Goal: Task Accomplishment & Management: Use online tool/utility

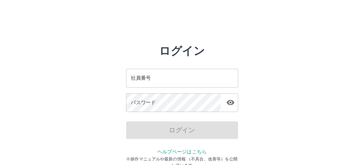
click at [159, 84] on input "社員番号" at bounding box center [182, 78] width 112 height 19
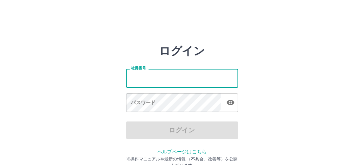
type input "*******"
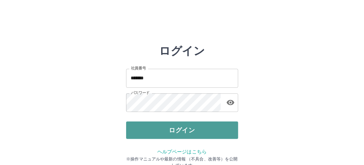
click at [172, 127] on button "ログイン" at bounding box center [182, 130] width 112 height 18
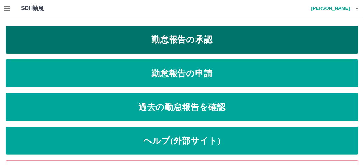
click at [149, 44] on link "勤怠報告の承認" at bounding box center [182, 40] width 353 height 28
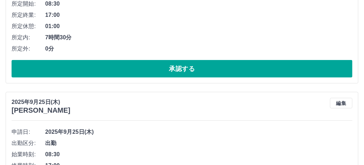
scroll to position [280, 0]
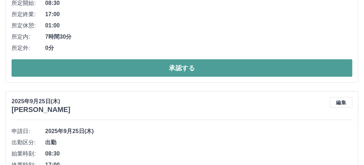
click at [109, 71] on button "承認する" at bounding box center [182, 68] width 341 height 18
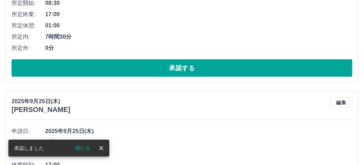
scroll to position [85, 0]
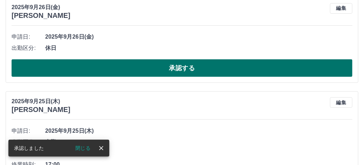
click at [124, 62] on button "承認する" at bounding box center [182, 68] width 341 height 18
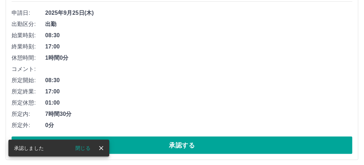
scroll to position [315, 0]
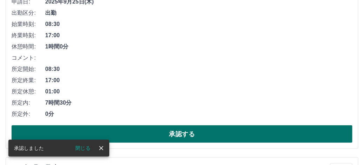
click at [141, 134] on button "承認する" at bounding box center [182, 134] width 341 height 18
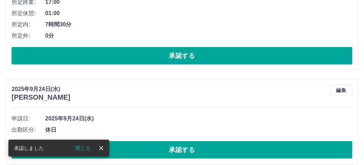
scroll to position [225, 0]
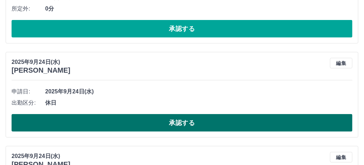
click at [114, 121] on button "承認する" at bounding box center [182, 123] width 341 height 18
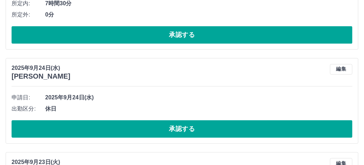
scroll to position [646, 0]
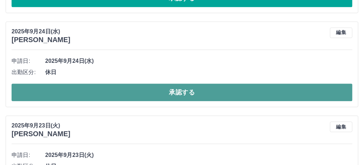
click at [90, 92] on button "承認する" at bounding box center [182, 92] width 341 height 18
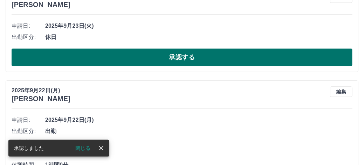
scroll to position [716, 0]
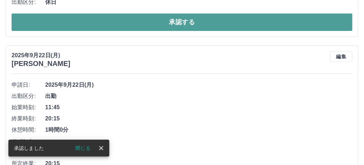
click at [112, 22] on button "承認する" at bounding box center [182, 22] width 341 height 18
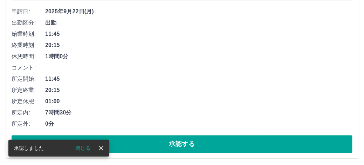
scroll to position [696, 0]
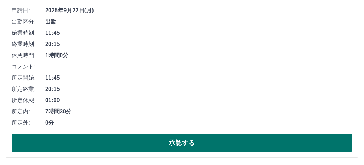
click at [93, 136] on button "承認する" at bounding box center [182, 143] width 341 height 18
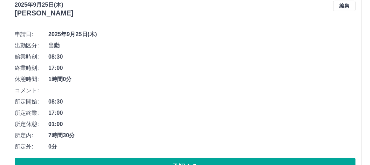
scroll to position [0, 0]
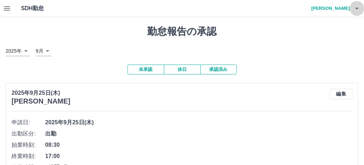
click at [357, 9] on icon "button" at bounding box center [357, 9] width 4 height 2
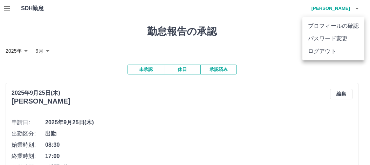
click at [345, 51] on li "ログアウト" at bounding box center [333, 51] width 62 height 13
